Goal: Information Seeking & Learning: Understand process/instructions

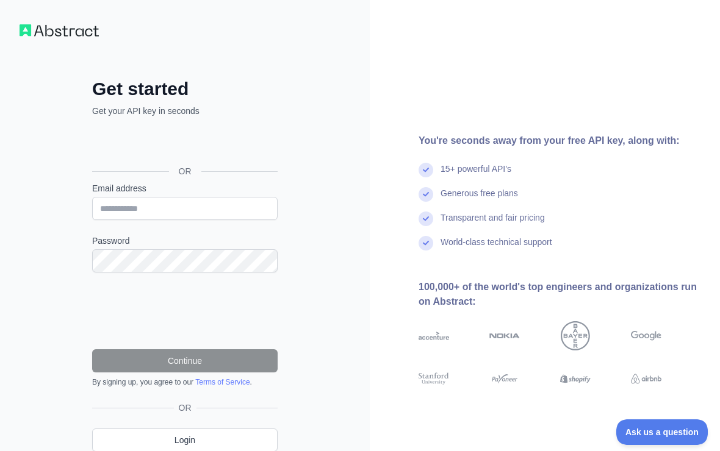
click at [270, 111] on p "Get your API key in seconds" at bounding box center [184, 111] width 185 height 12
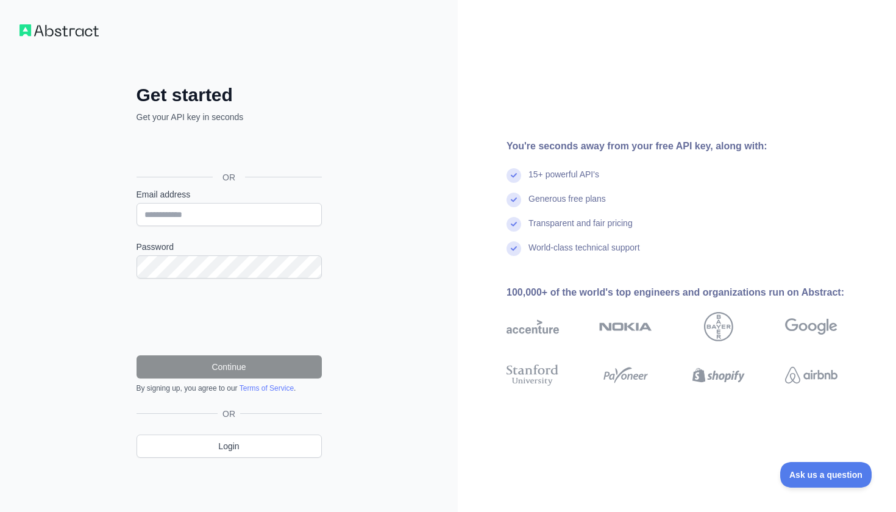
click at [256, 154] on div "Sign in with Google. Opens in new tab" at bounding box center [228, 150] width 183 height 27
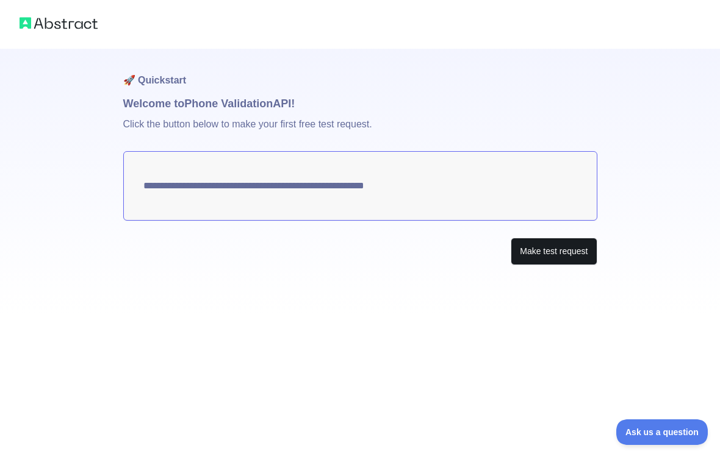
click at [521, 256] on button "Make test request" at bounding box center [553, 251] width 86 height 27
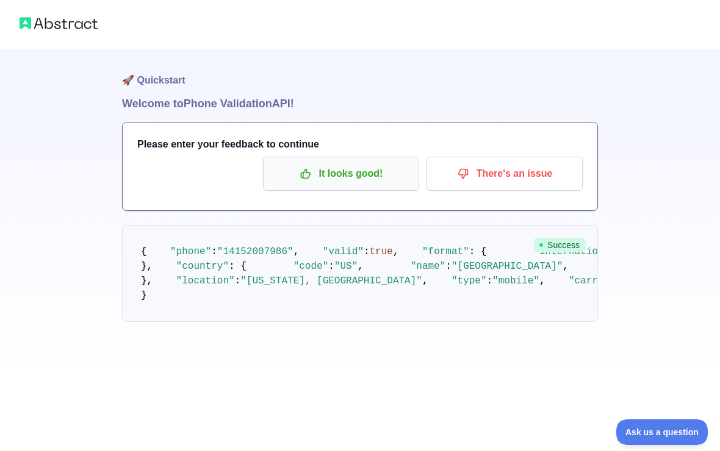
click at [343, 180] on p "It looks good!" at bounding box center [341, 173] width 138 height 21
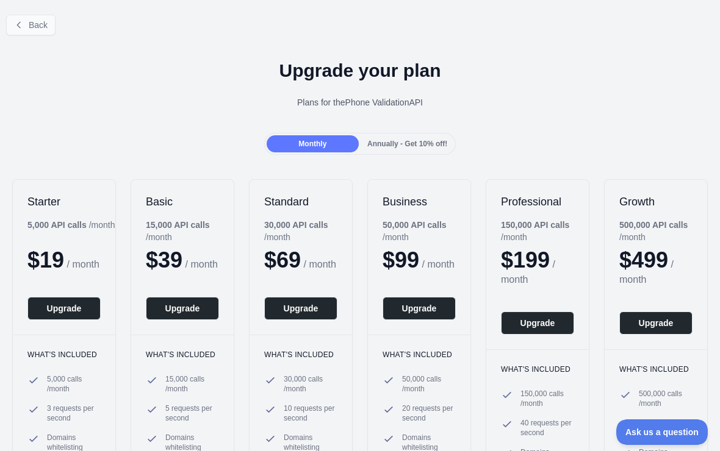
click at [34, 24] on span "Back" at bounding box center [38, 25] width 19 height 10
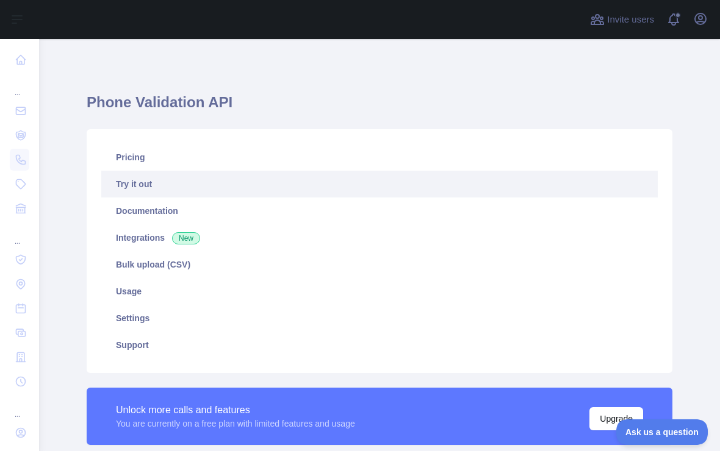
type textarea "**********"
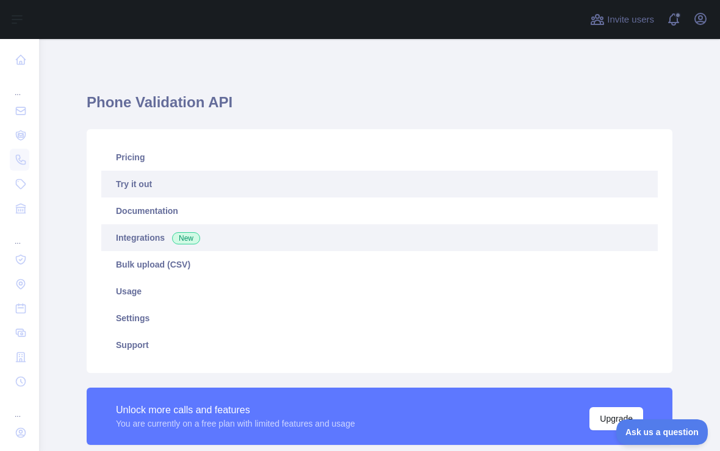
click at [159, 234] on link "Integrations New" at bounding box center [379, 237] width 556 height 27
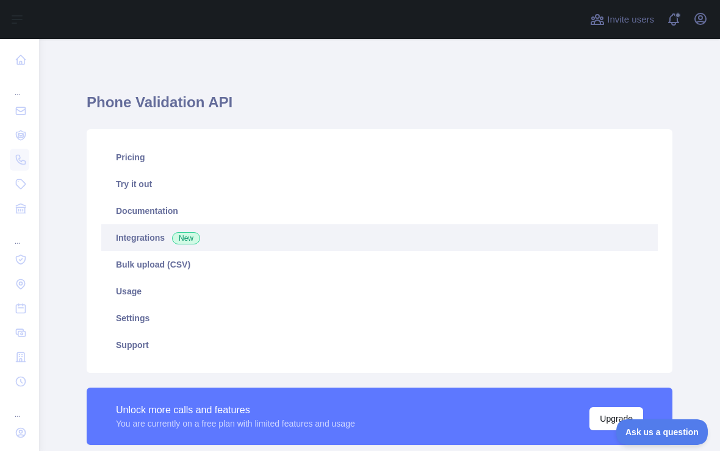
click at [155, 235] on link "Integrations New" at bounding box center [379, 237] width 556 height 27
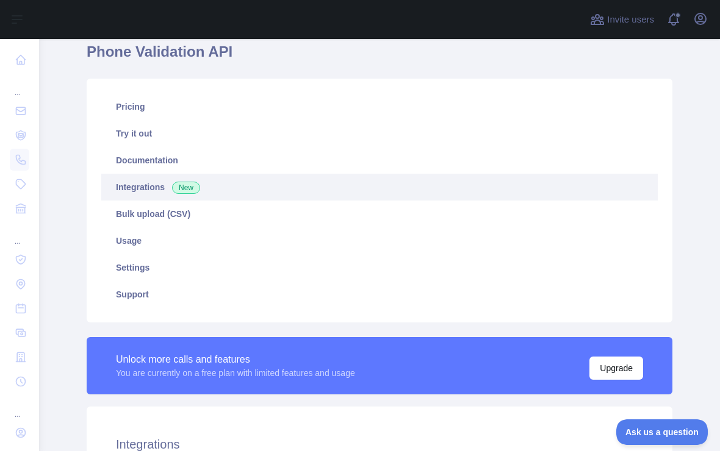
scroll to position [23, 0]
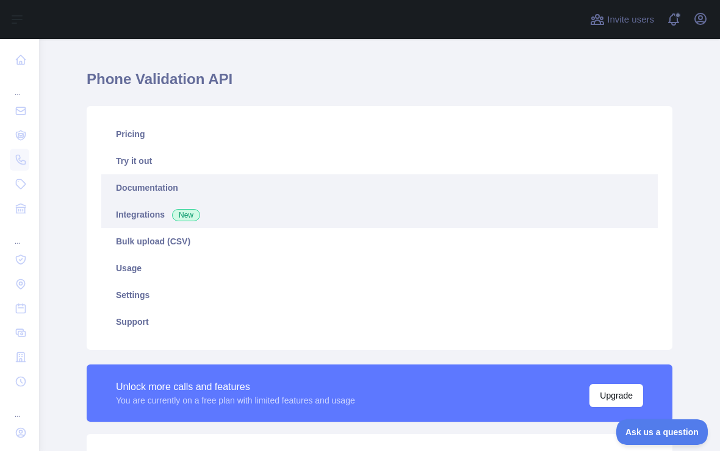
click at [157, 191] on link "Documentation" at bounding box center [379, 187] width 556 height 27
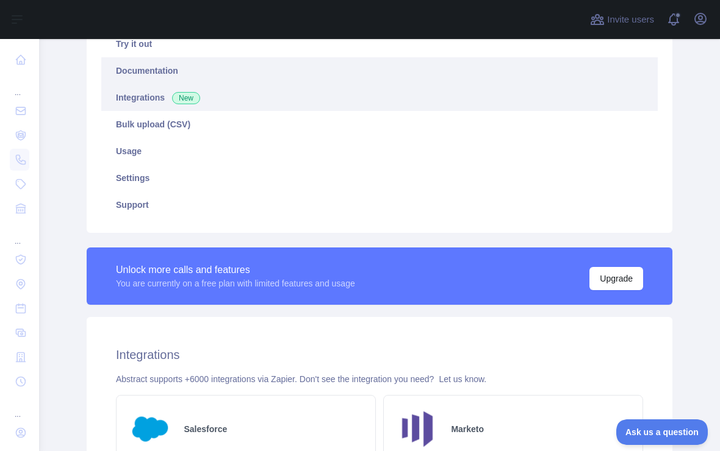
scroll to position [102, 0]
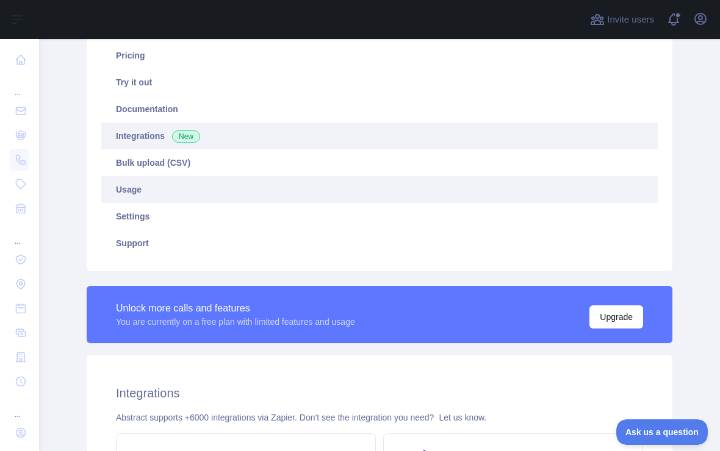
click at [139, 196] on link "Usage" at bounding box center [379, 189] width 556 height 27
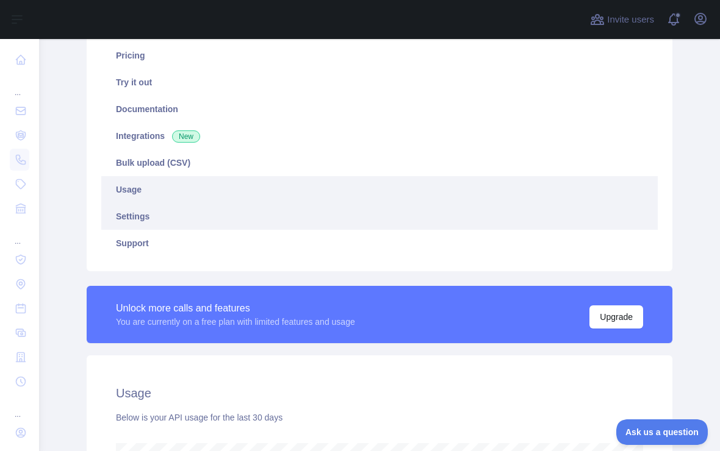
scroll to position [412, 681]
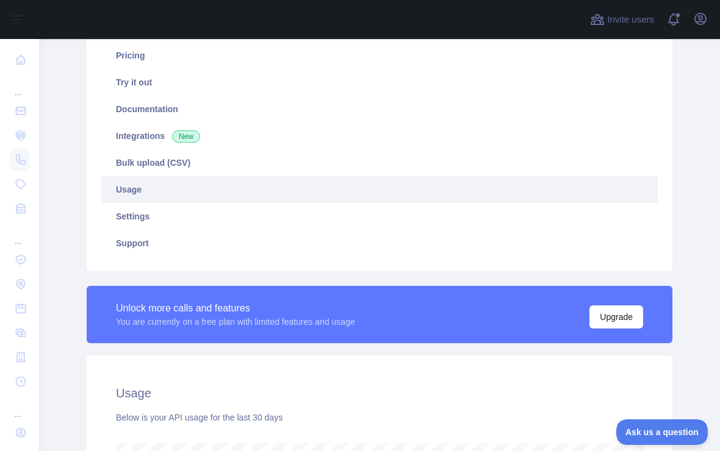
click at [178, 191] on link "Usage" at bounding box center [379, 189] width 556 height 27
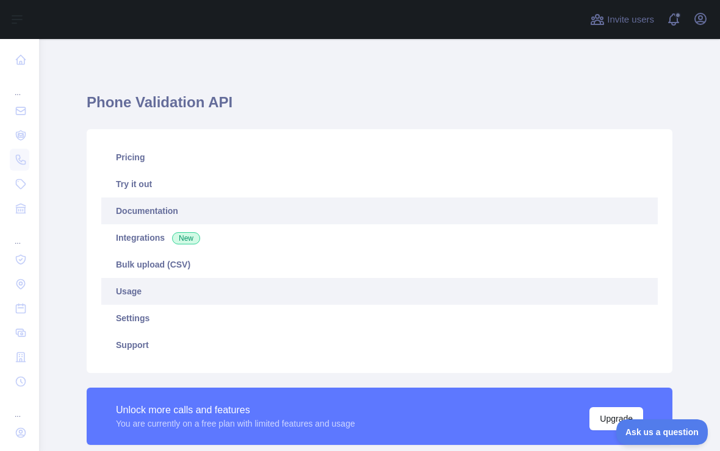
scroll to position [609378, 609110]
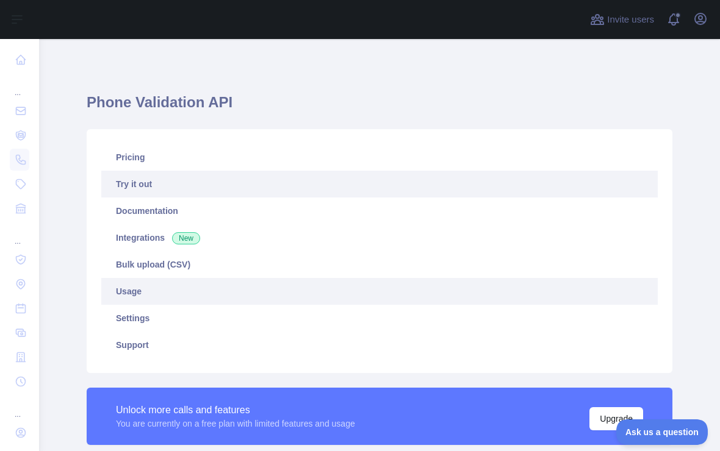
click at [153, 195] on link "Try it out" at bounding box center [379, 184] width 556 height 27
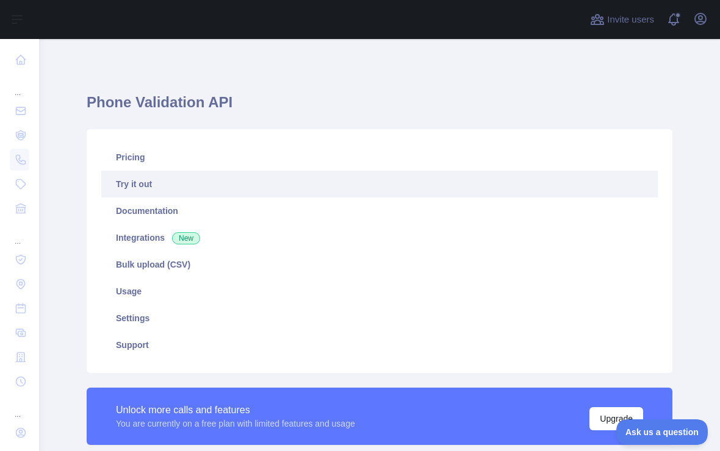
type textarea "**********"
click at [704, 22] on icon "button" at bounding box center [700, 18] width 11 height 11
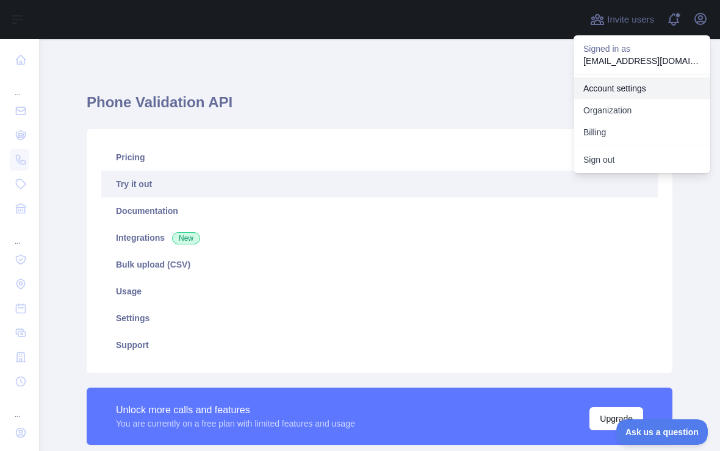
click at [620, 89] on link "Account settings" at bounding box center [641, 88] width 137 height 22
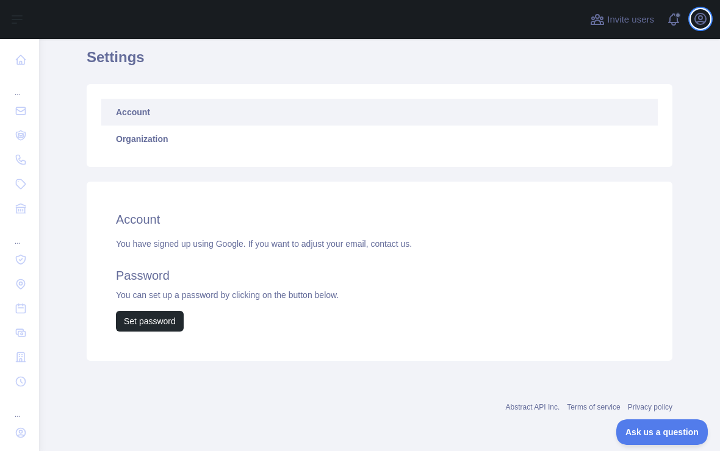
scroll to position [45, 0]
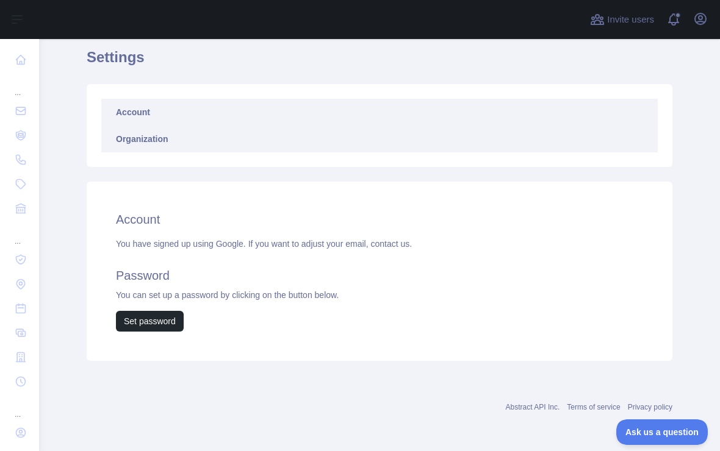
click at [173, 131] on link "Organization" at bounding box center [379, 139] width 556 height 27
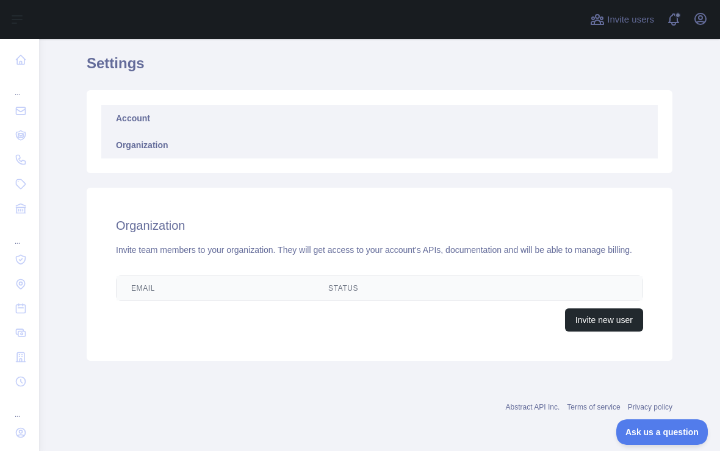
click at [176, 115] on link "Account" at bounding box center [379, 118] width 556 height 27
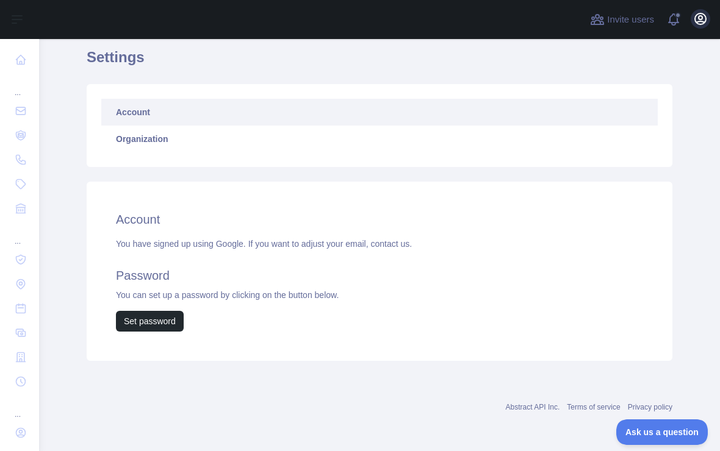
click at [697, 20] on icon "button" at bounding box center [700, 19] width 15 height 15
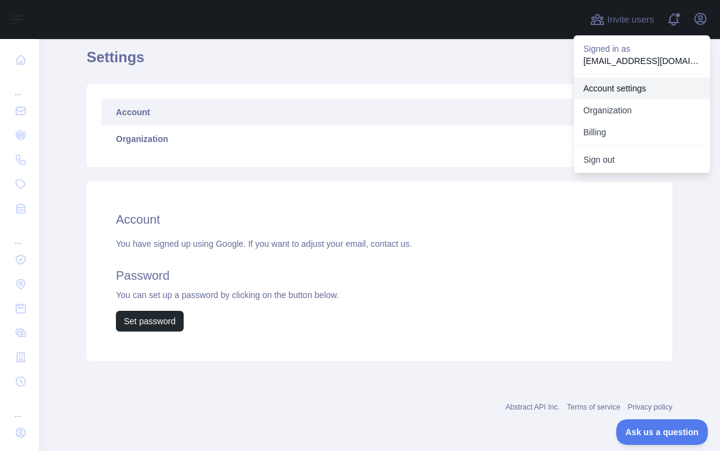
click at [623, 91] on link "Account settings" at bounding box center [641, 88] width 137 height 22
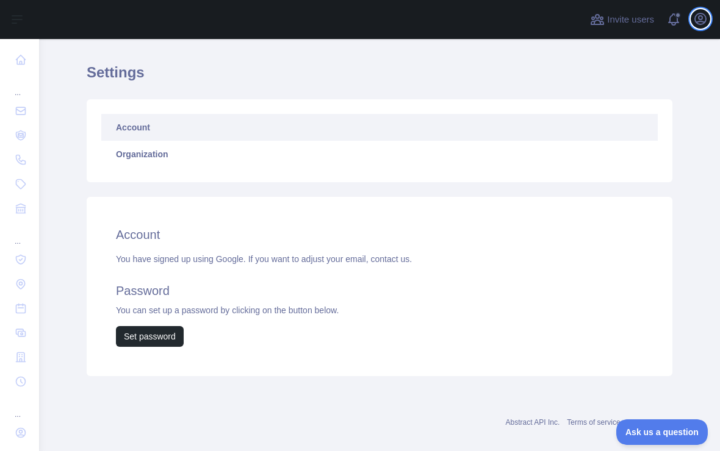
scroll to position [26, 0]
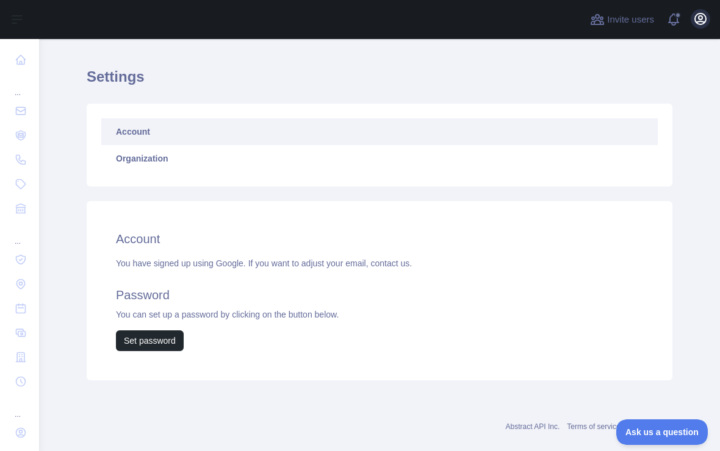
click at [697, 16] on icon "button" at bounding box center [700, 19] width 15 height 15
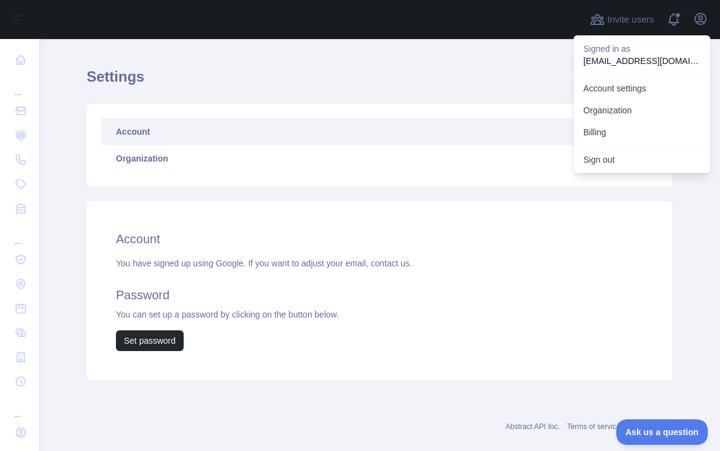
click at [523, 141] on link "Account" at bounding box center [379, 131] width 556 height 27
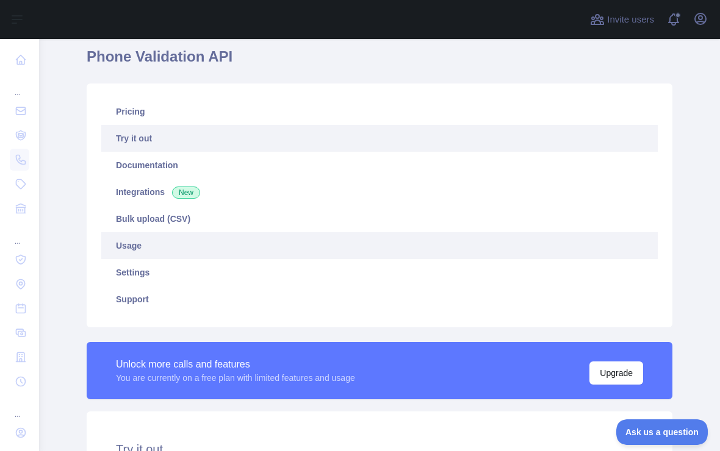
scroll to position [49, 0]
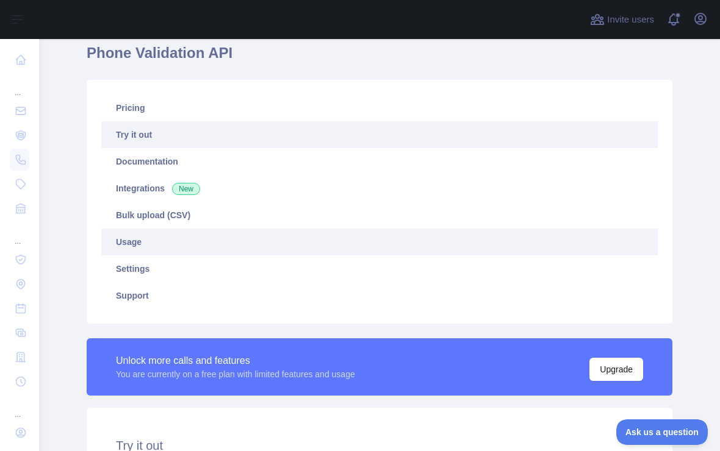
click at [154, 241] on link "Usage" at bounding box center [379, 242] width 556 height 27
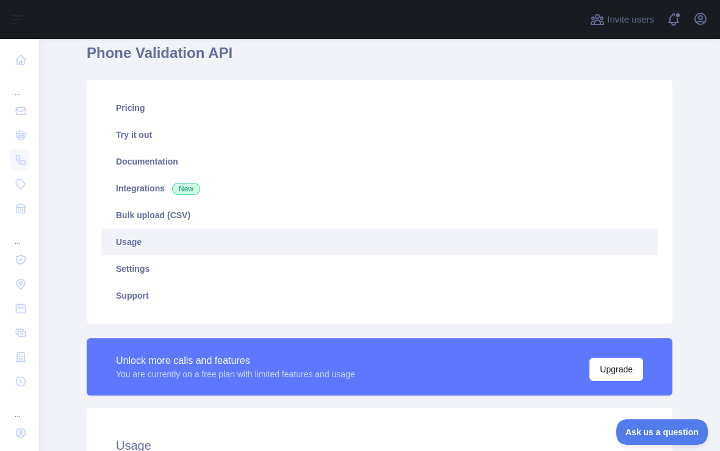
scroll to position [412, 681]
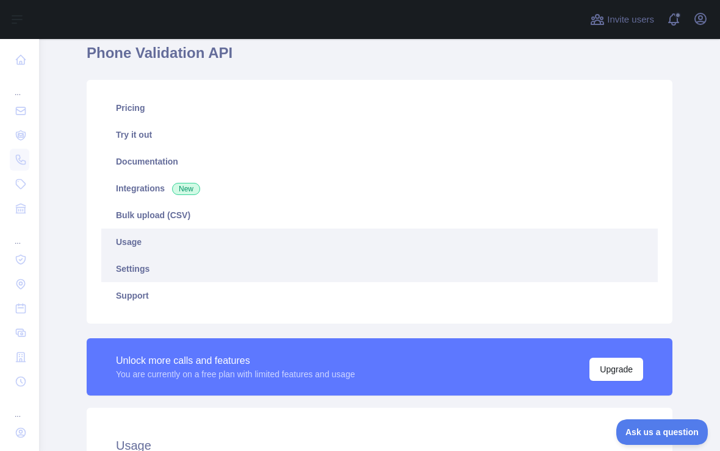
click at [176, 272] on link "Settings" at bounding box center [379, 269] width 556 height 27
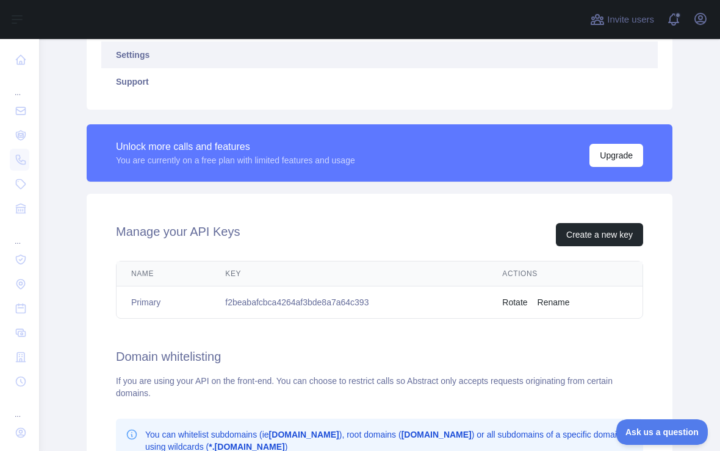
scroll to position [291, 0]
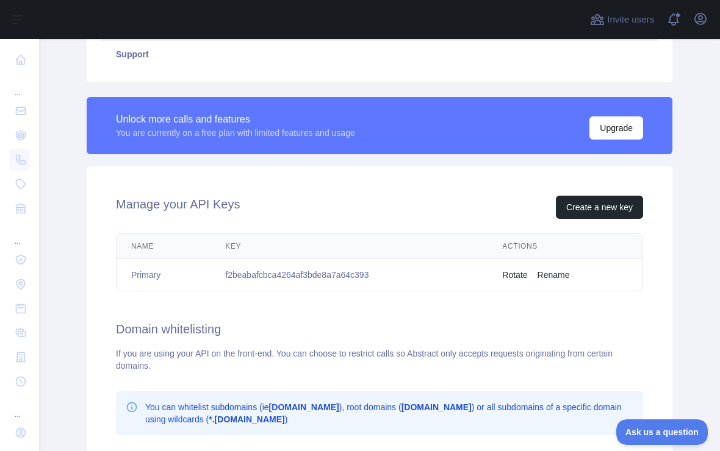
click at [262, 271] on td "f2beabafcbca4264af3bde8a7a64c393" at bounding box center [348, 275] width 277 height 32
copy td "f2beabafcbca4264af3bde8a7a64c393"
